Goal: Find specific page/section: Find specific page/section

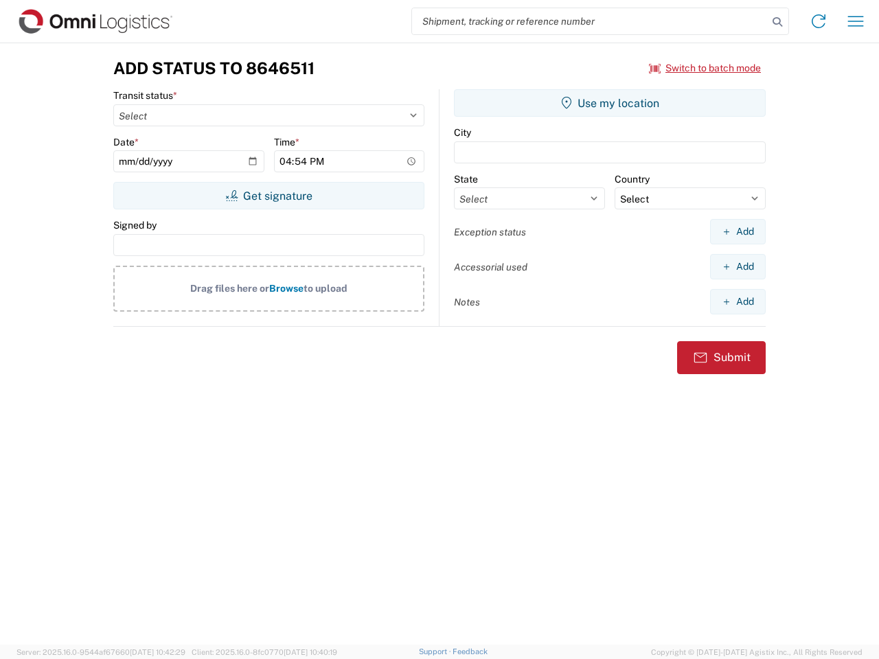
click at [590, 21] on input "search" at bounding box center [590, 21] width 356 height 26
click at [777, 22] on icon at bounding box center [777, 21] width 19 height 19
click at [818, 21] on icon at bounding box center [818, 21] width 22 height 22
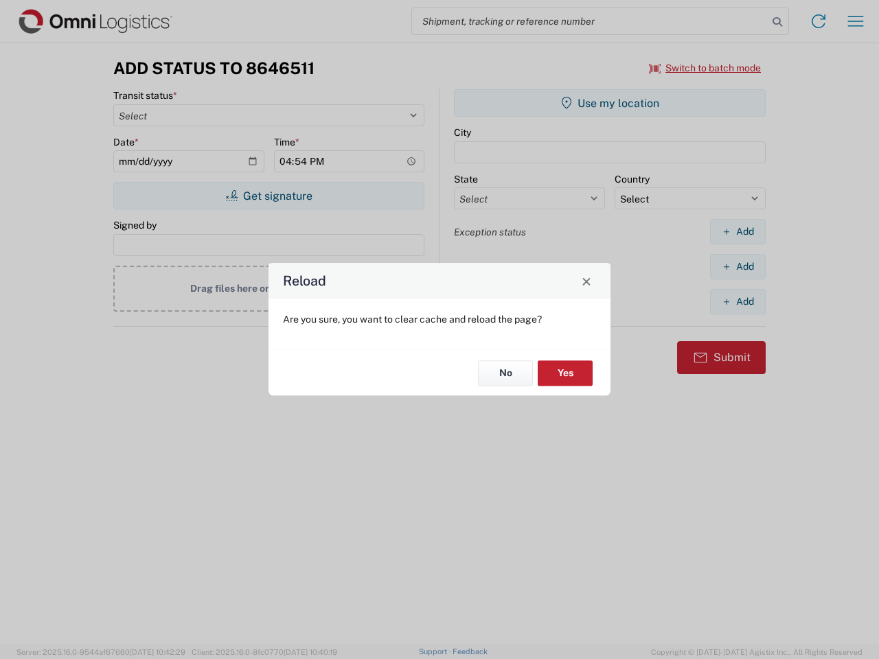
click at [705, 68] on div "Reload Are you sure, you want to clear cache and reload the page? No Yes" at bounding box center [439, 329] width 879 height 659
click at [268, 196] on div "Reload Are you sure, you want to clear cache and reload the page? No Yes" at bounding box center [439, 329] width 879 height 659
click at [610, 103] on div "Reload Are you sure, you want to clear cache and reload the page? No Yes" at bounding box center [439, 329] width 879 height 659
click at [737, 231] on div "Reload Are you sure, you want to clear cache and reload the page? No Yes" at bounding box center [439, 329] width 879 height 659
click at [737, 266] on div "Reload Are you sure, you want to clear cache and reload the page? No Yes" at bounding box center [439, 329] width 879 height 659
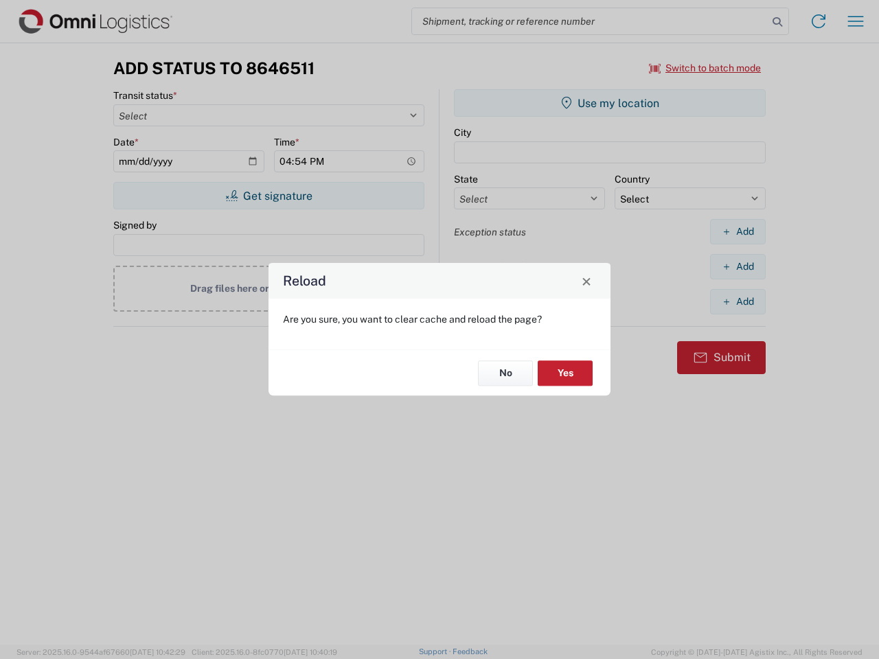
click at [737, 301] on div "Reload Are you sure, you want to clear cache and reload the page? No Yes" at bounding box center [439, 329] width 879 height 659
